Goal: Information Seeking & Learning: Learn about a topic

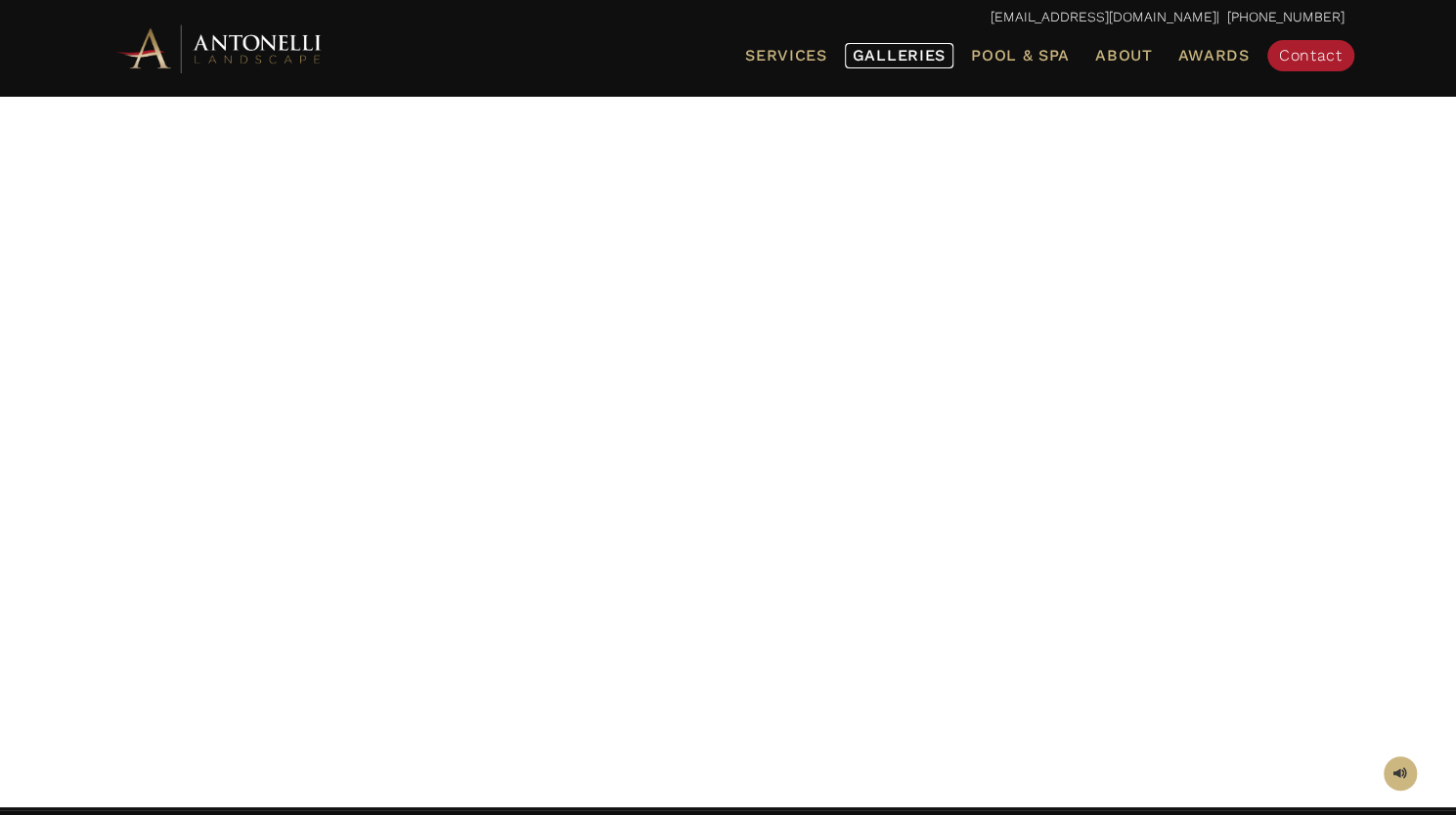
click at [877, 55] on span "Galleries" at bounding box center [898, 55] width 93 height 19
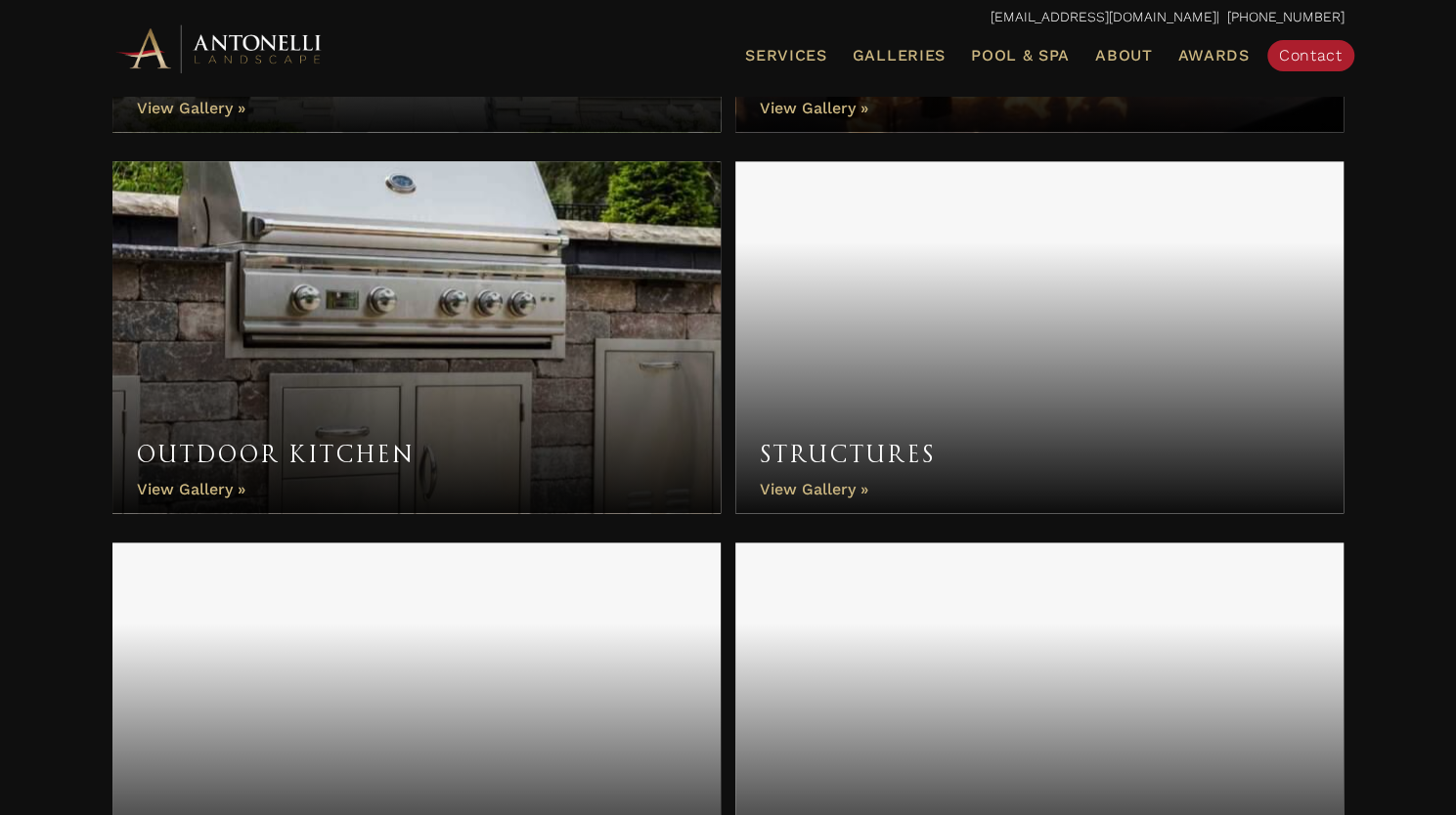
scroll to position [1337, 0]
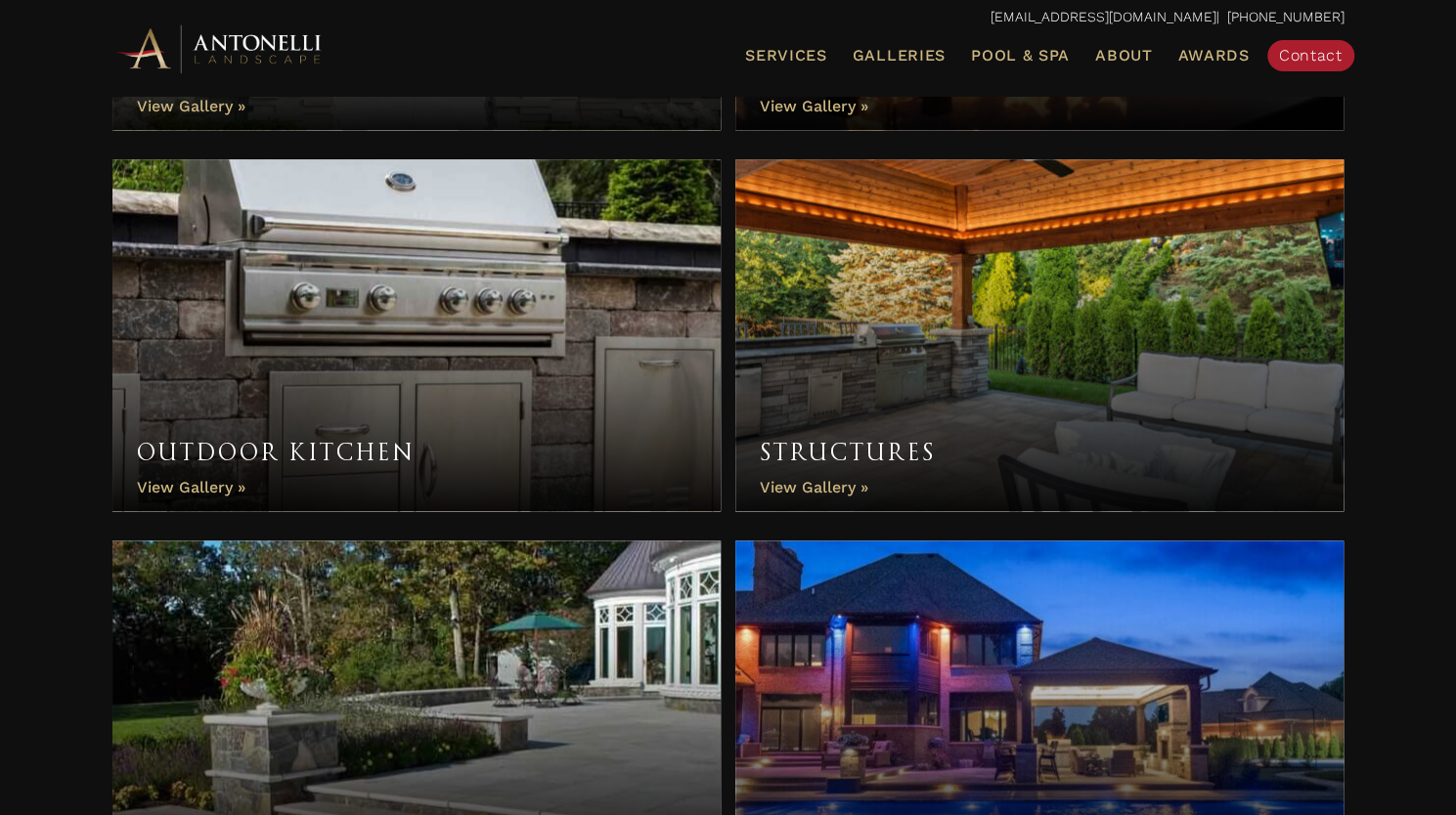
click at [373, 336] on link "Outdoor Kitchen" at bounding box center [418, 336] width 610 height 352
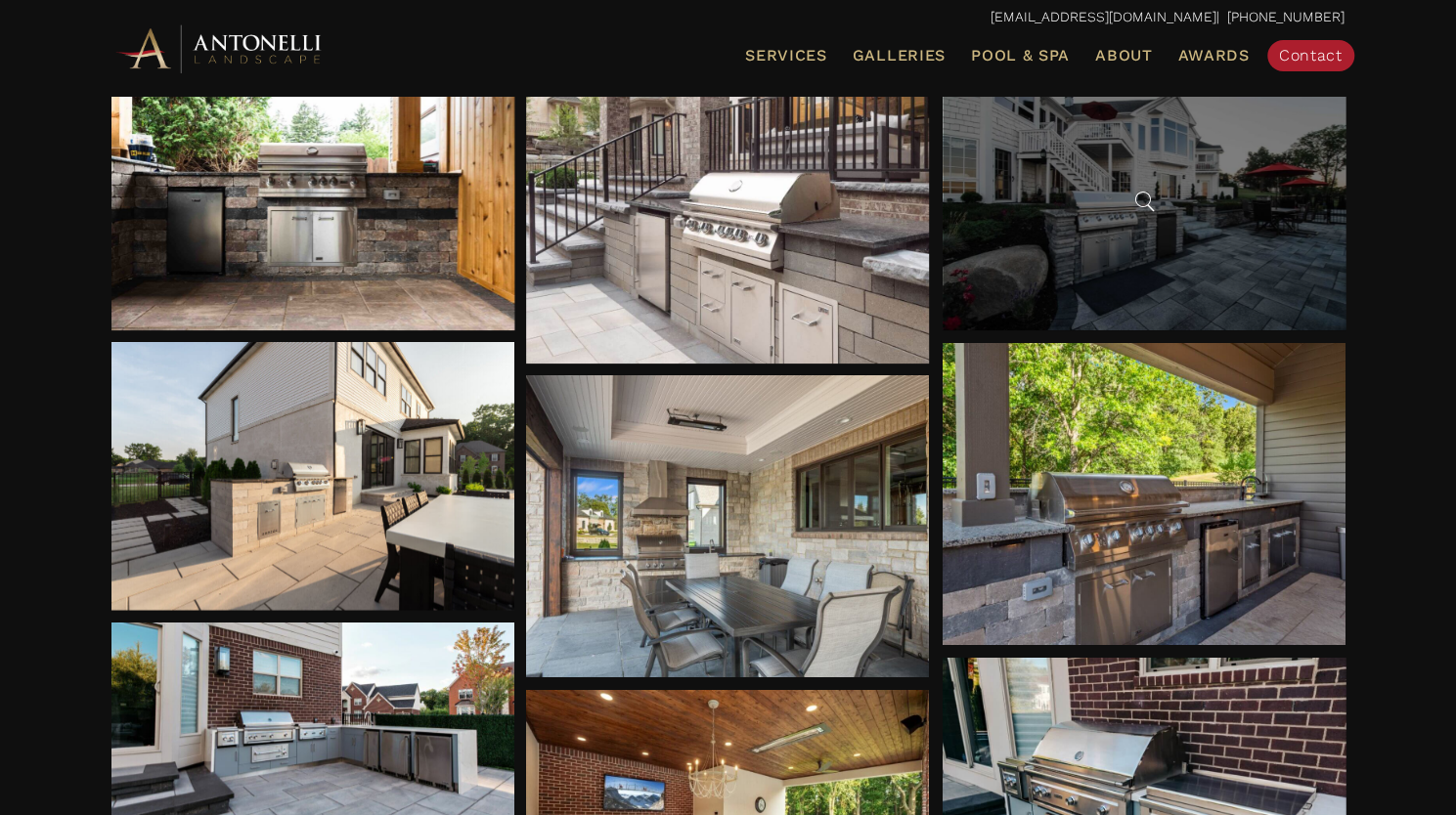
scroll to position [329, 0]
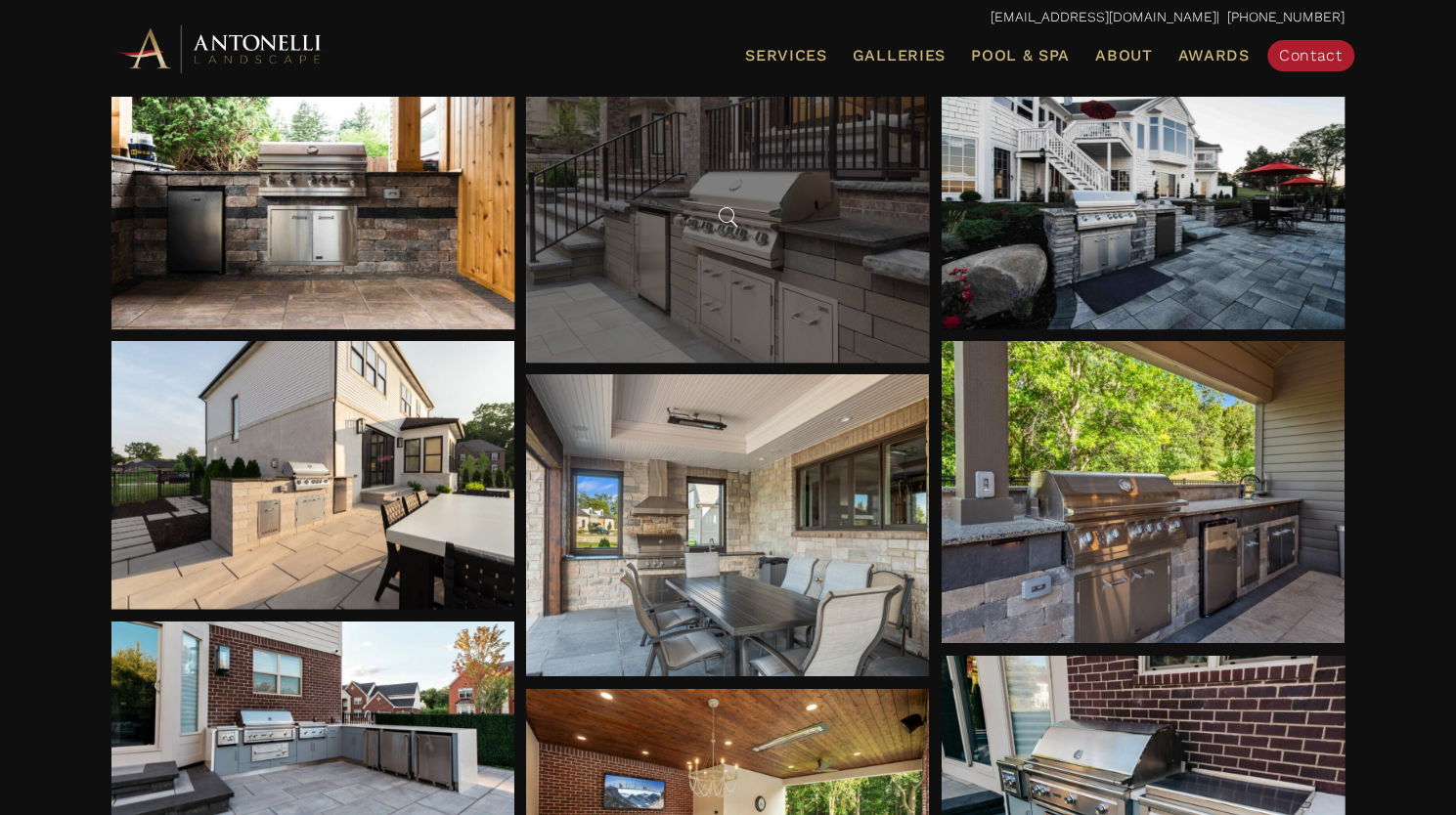
click at [714, 265] on div at bounding box center [728, 212] width 403 height 302
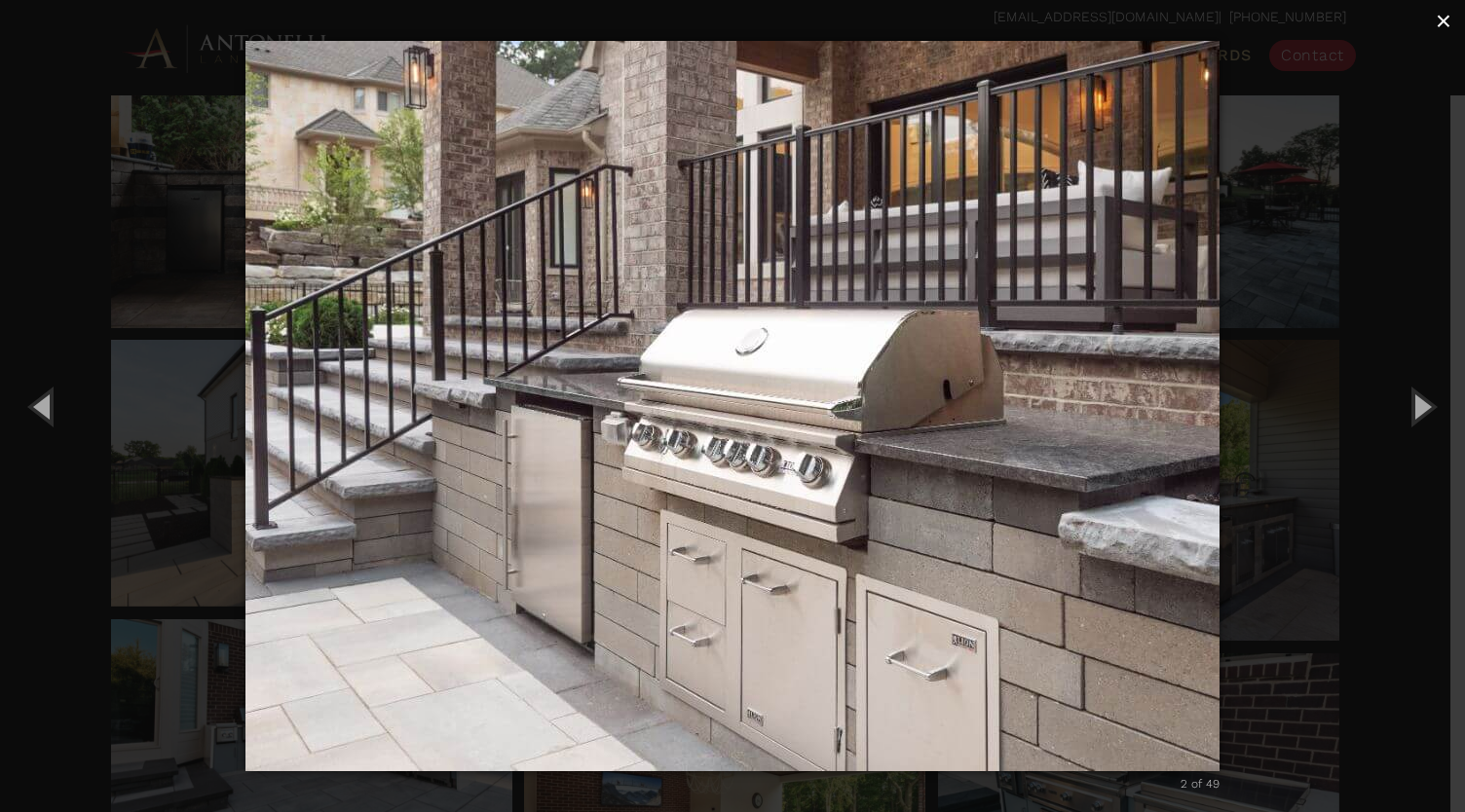
click at [1449, 13] on button "×" at bounding box center [1443, 21] width 43 height 43
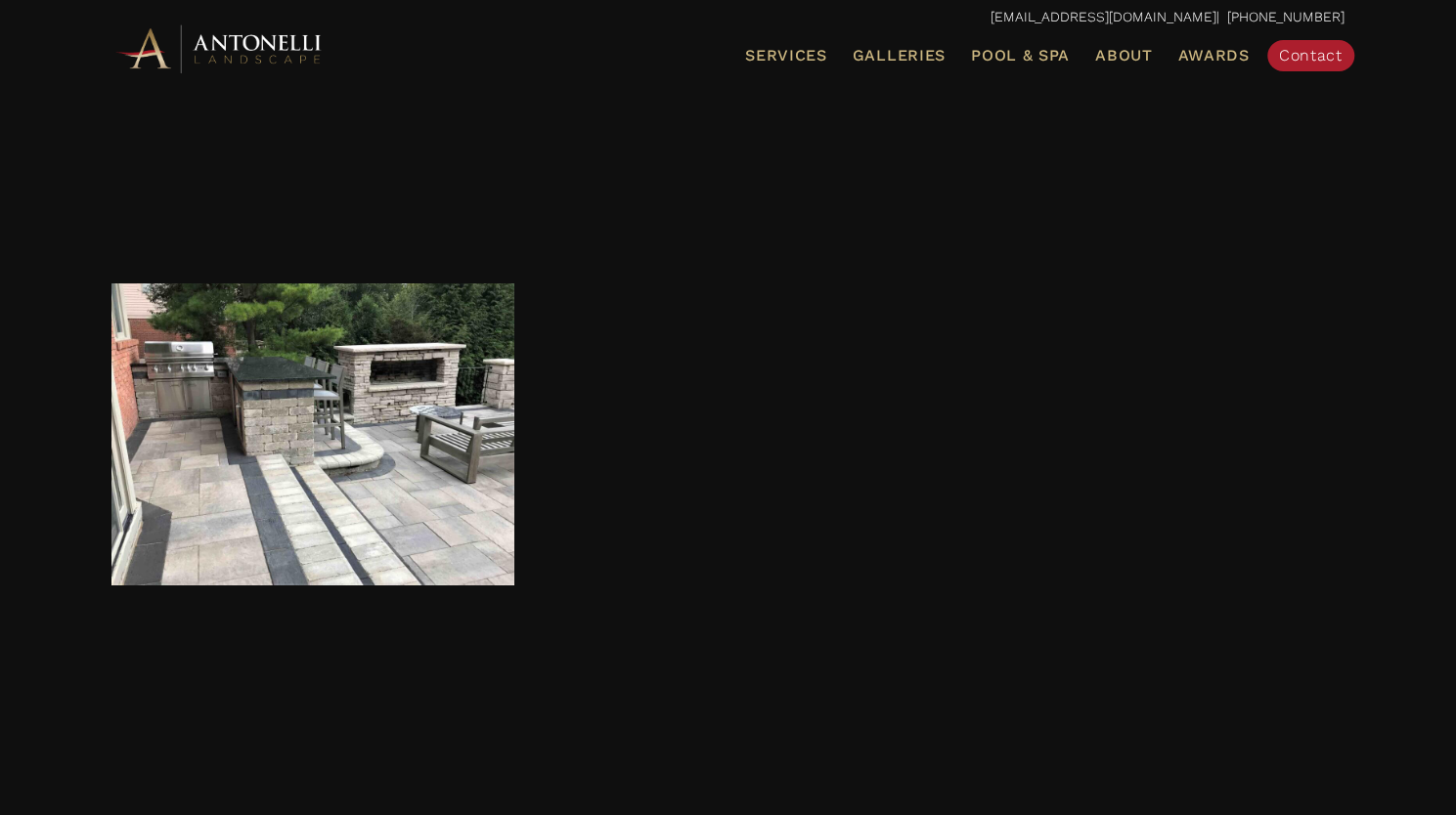
scroll to position [2070, 0]
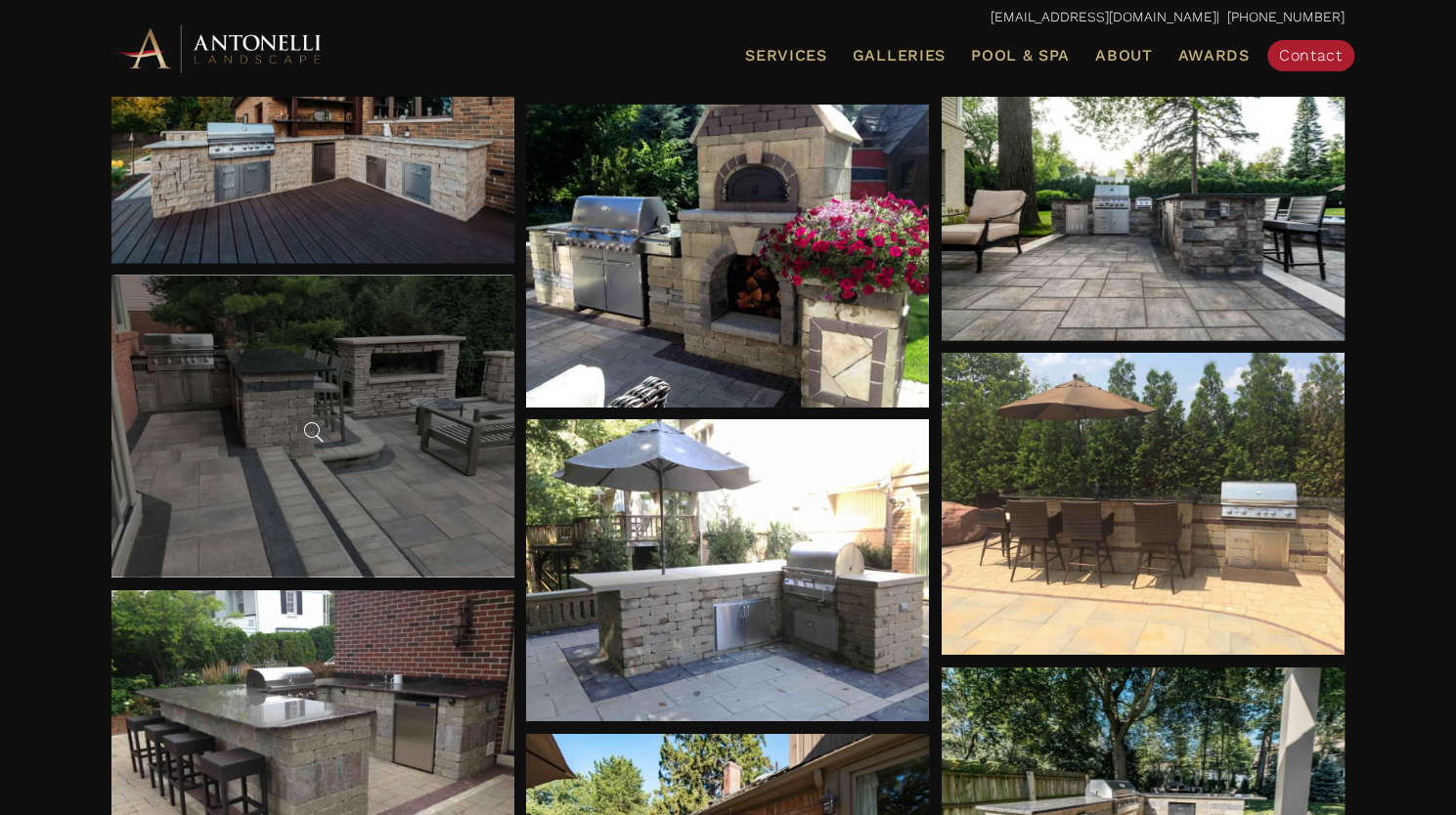
click at [293, 487] on div at bounding box center [313, 425] width 403 height 302
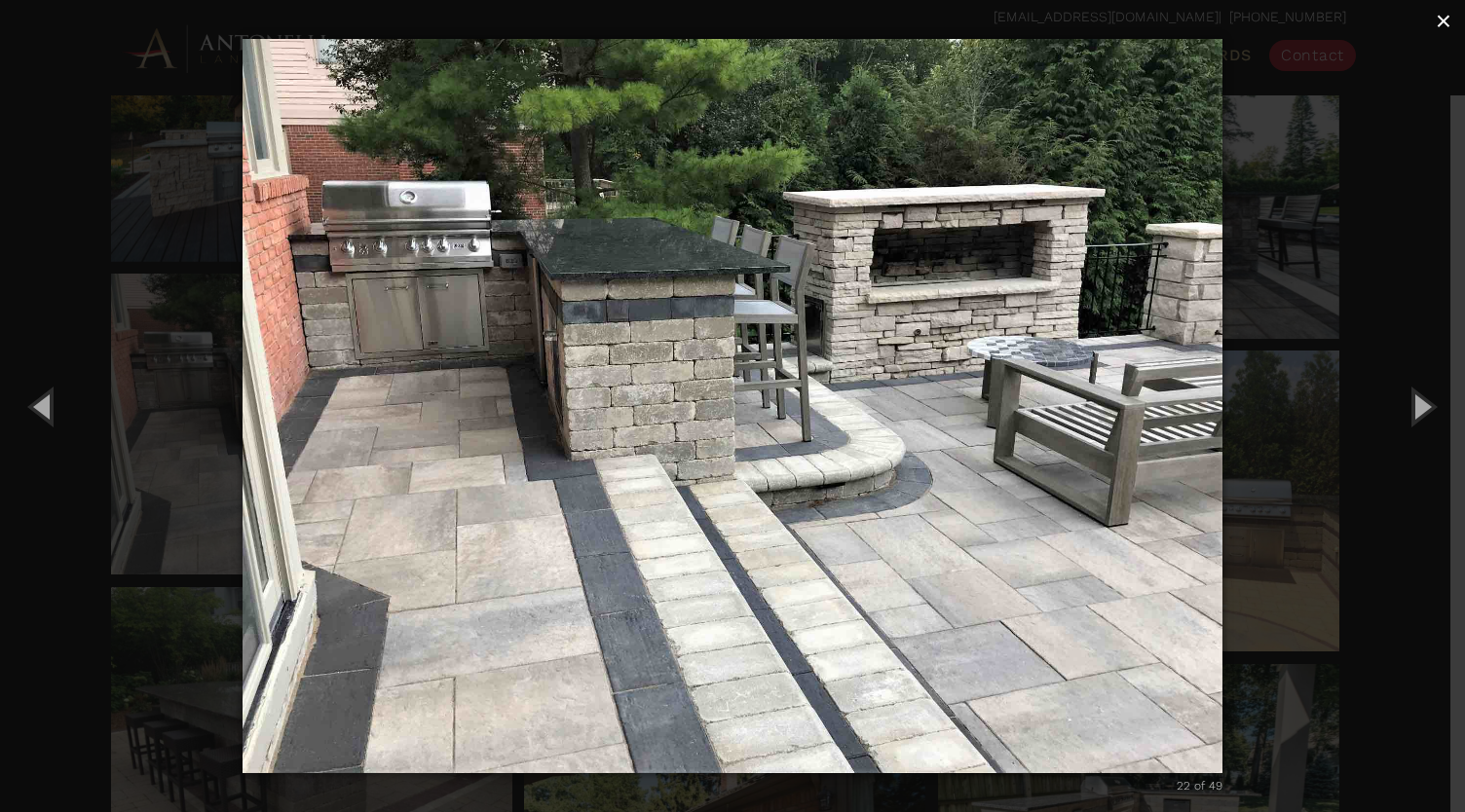
click at [1447, 15] on span "×" at bounding box center [1444, 21] width 16 height 30
